Goal: Task Accomplishment & Management: Complete application form

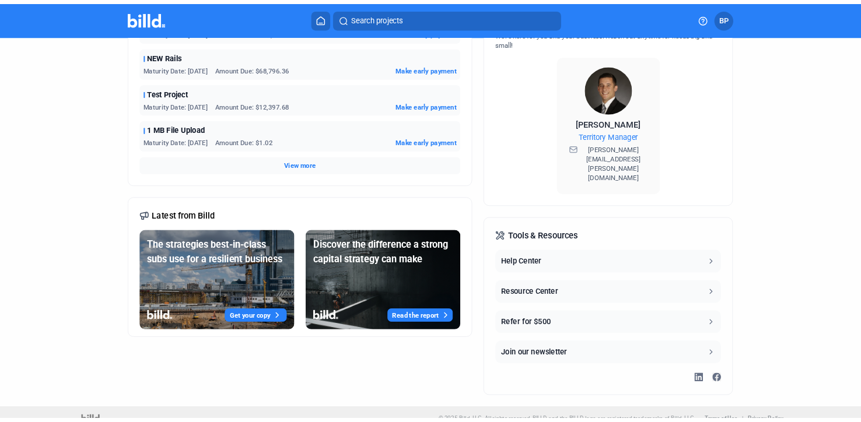
scroll to position [421, 0]
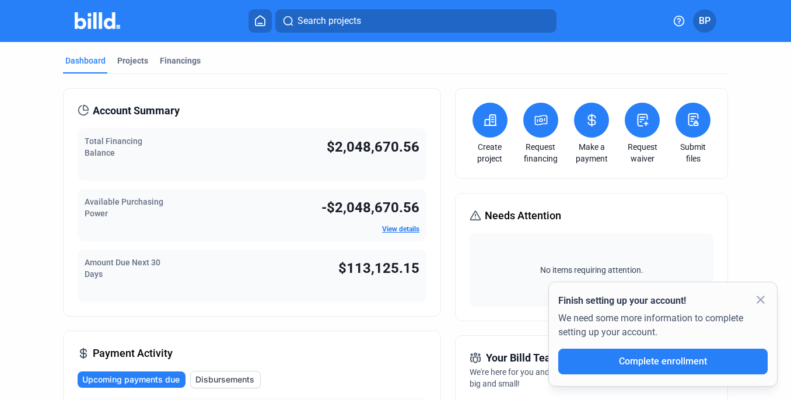
click at [706, 27] on span "BP" at bounding box center [705, 21] width 12 height 14
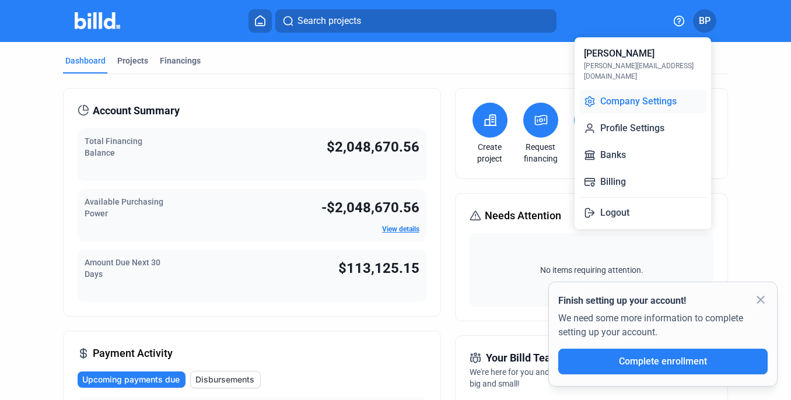
click at [653, 93] on button "Company Settings" at bounding box center [642, 101] width 127 height 23
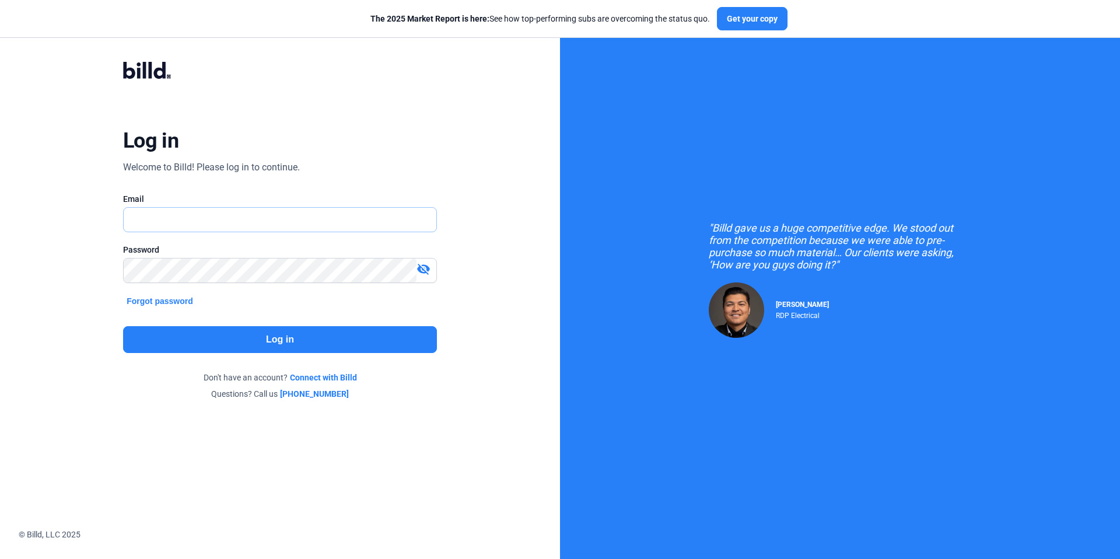
type input "[PERSON_NAME][EMAIL_ADDRESS][DOMAIN_NAME]"
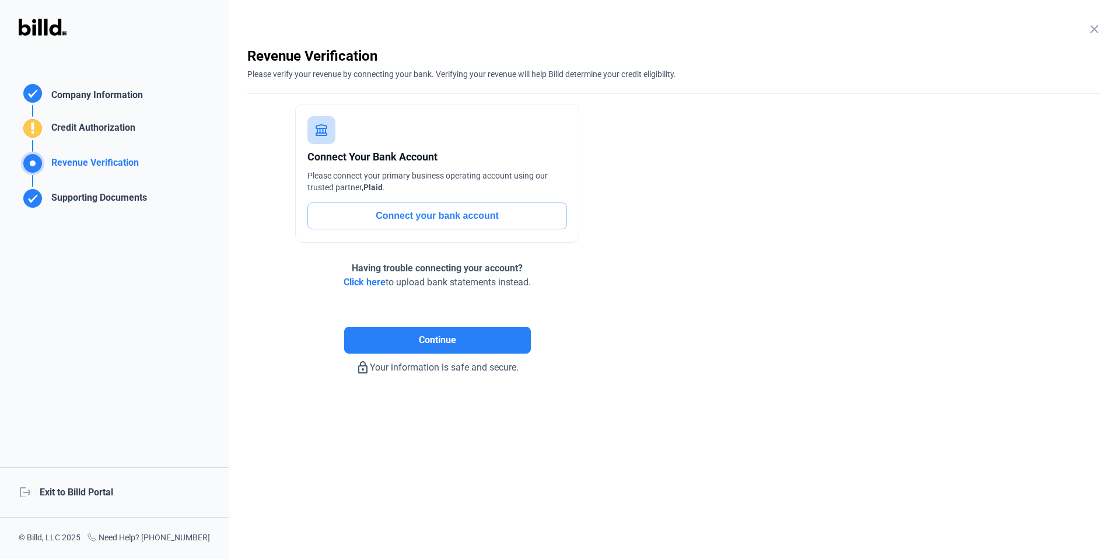
click at [1088, 28] on mat-icon "close" at bounding box center [1095, 29] width 14 height 14
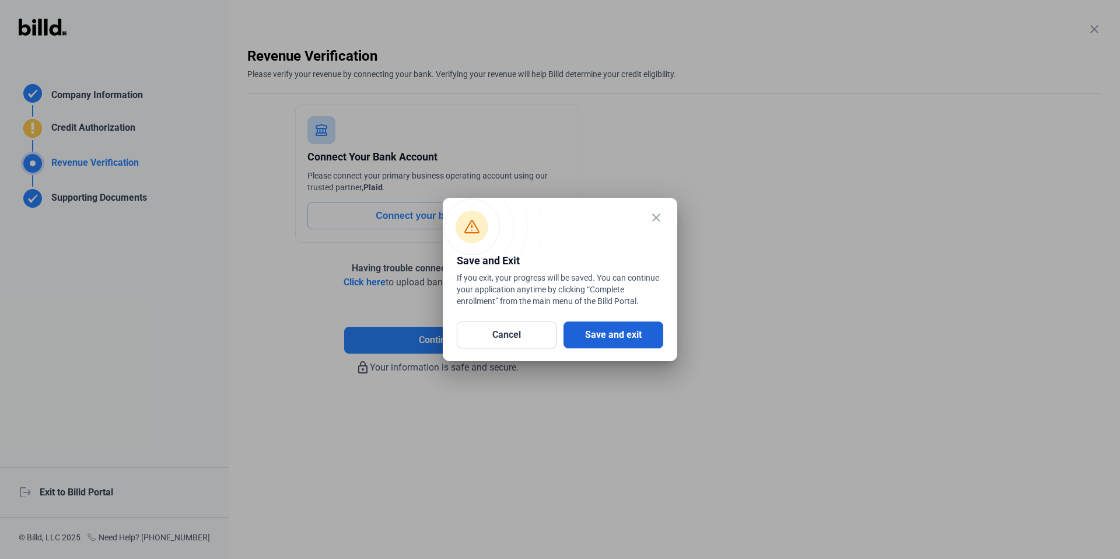
click at [631, 337] on button "Save and exit" at bounding box center [614, 335] width 100 height 27
